Goal: Find specific page/section: Find specific page/section

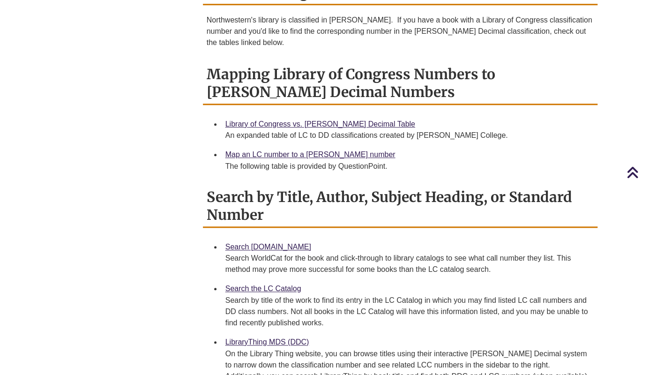
scroll to position [398, 0]
click at [268, 151] on link "Map an LC number to a Dewey number" at bounding box center [310, 155] width 170 height 8
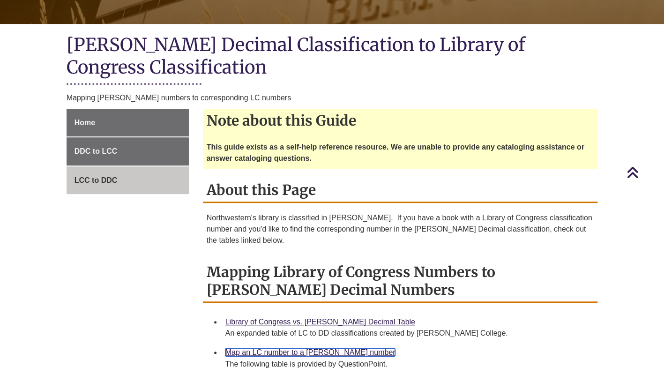
scroll to position [200, 0]
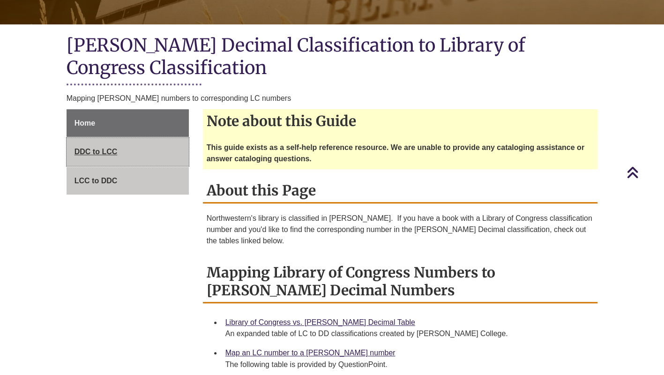
click at [125, 145] on link "DDC to LCC" at bounding box center [127, 152] width 122 height 28
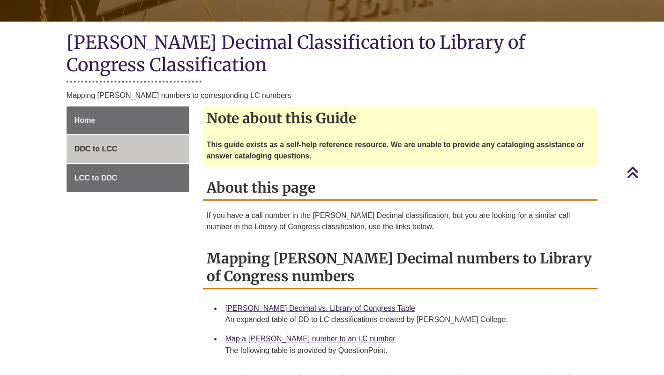
scroll to position [202, 0]
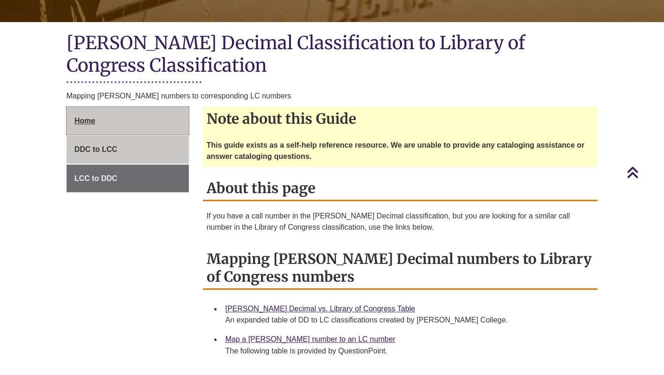
click at [89, 117] on span "Home" at bounding box center [84, 121] width 21 height 8
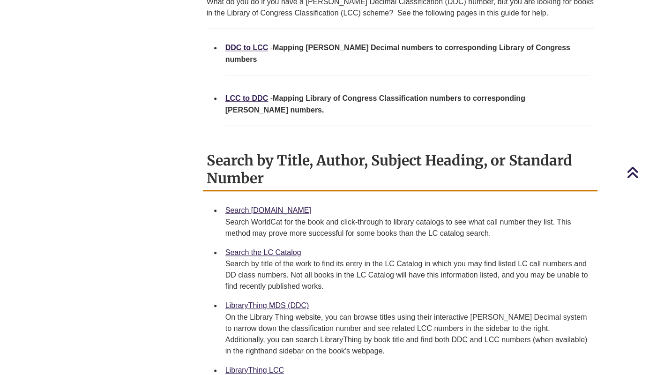
scroll to position [417, 0]
